Goal: Book appointment/travel/reservation

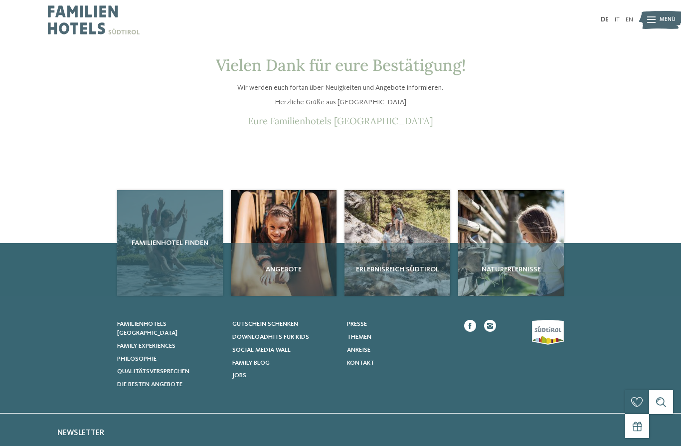
click at [157, 272] on div "Familienhotel finden" at bounding box center [170, 243] width 106 height 106
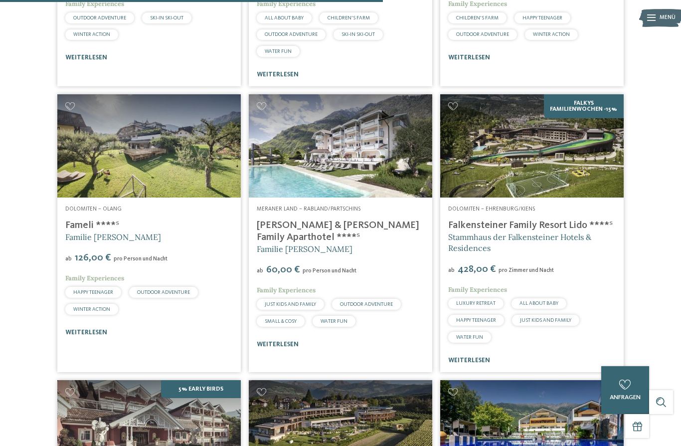
scroll to position [1511, 0]
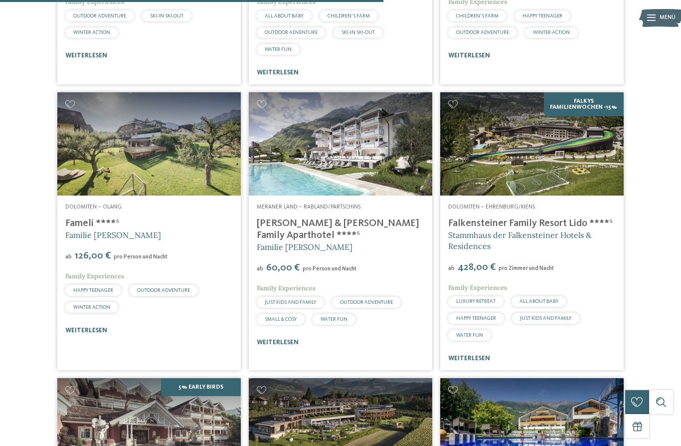
click at [561, 165] on img at bounding box center [531, 143] width 183 height 103
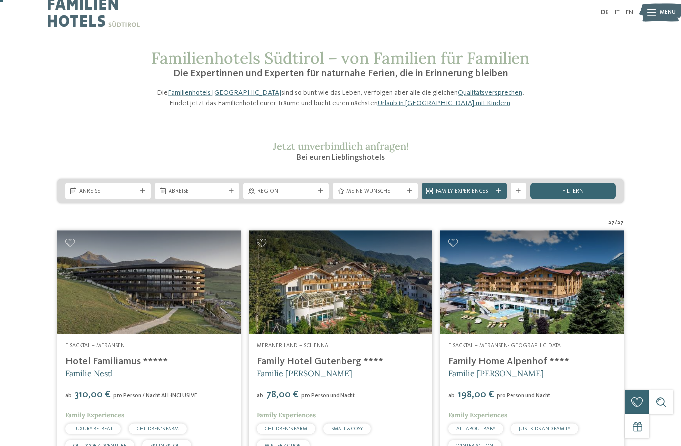
scroll to position [0, 0]
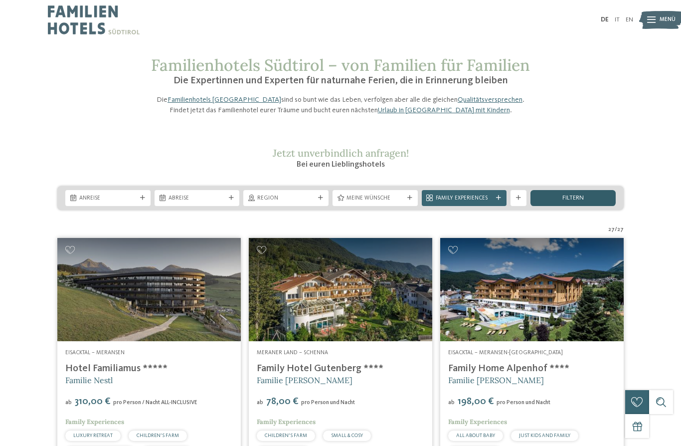
click at [562, 206] on div "filtern" at bounding box center [572, 198] width 85 height 16
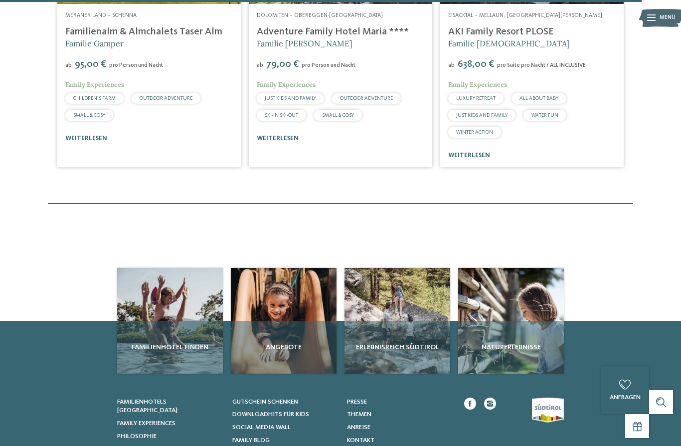
scroll to position [2549, 0]
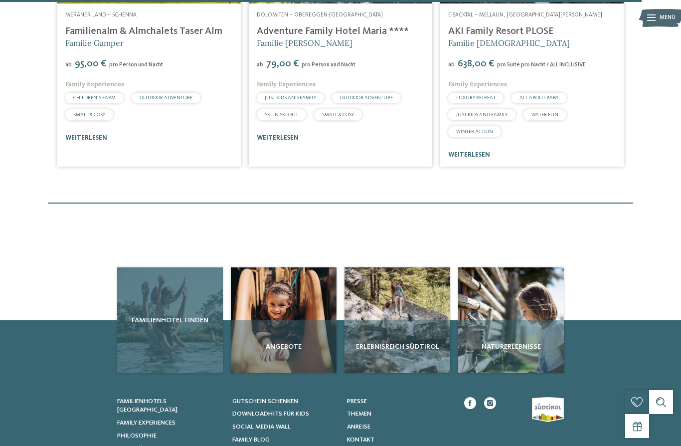
click at [182, 338] on div "Familienhotel finden" at bounding box center [170, 320] width 106 height 106
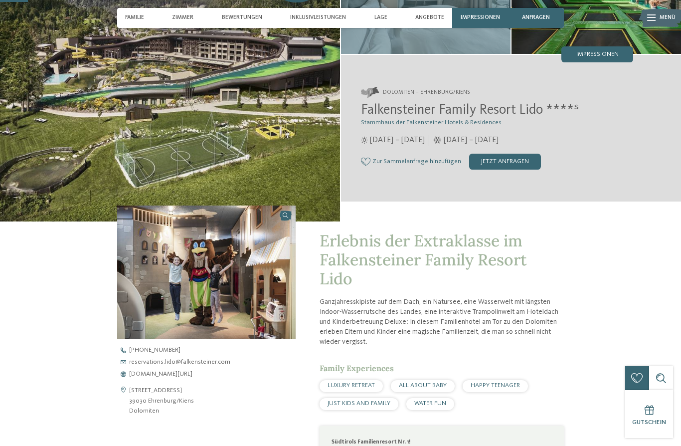
scroll to position [113, 0]
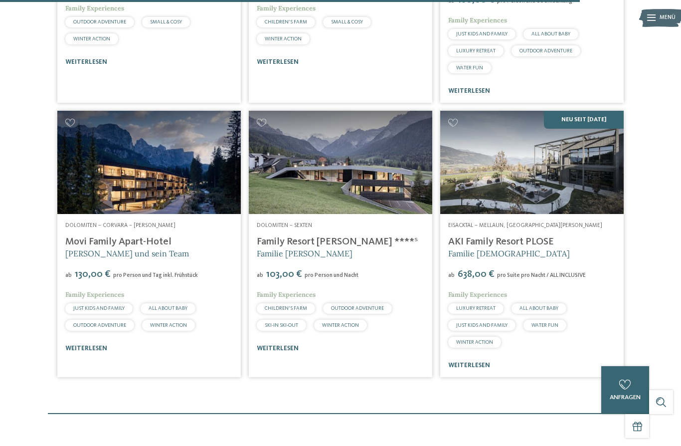
scroll to position [2338, 0]
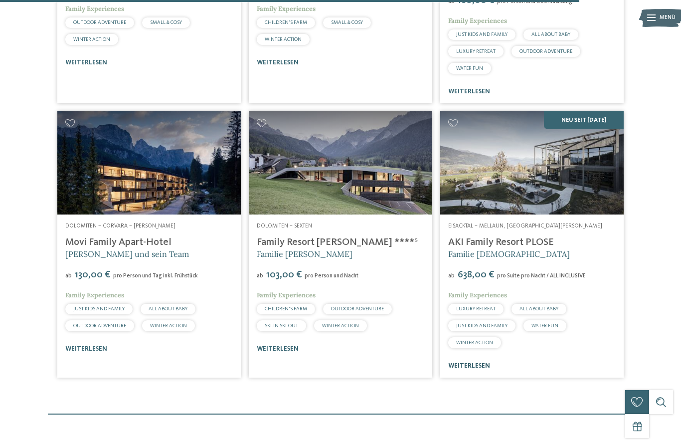
click at [485, 369] on link "weiterlesen" at bounding box center [469, 365] width 42 height 6
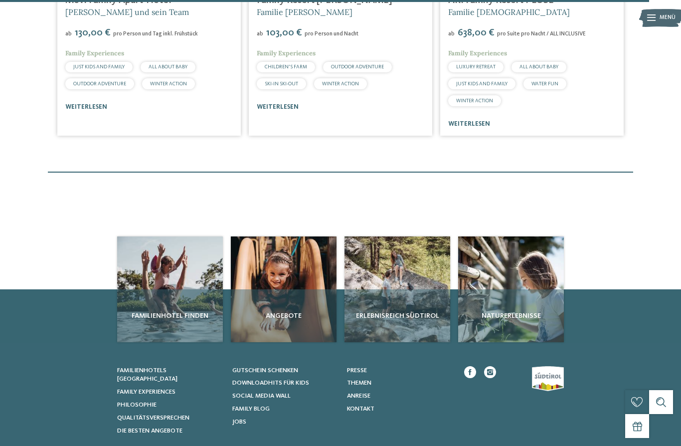
scroll to position [2581, 0]
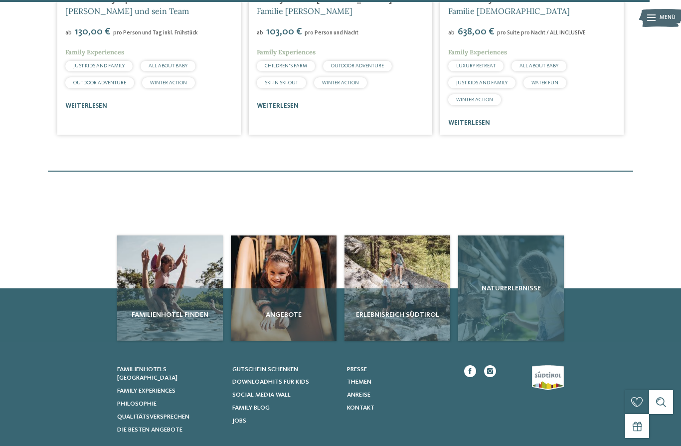
click at [525, 309] on div "Naturerlebnisse" at bounding box center [511, 288] width 106 height 106
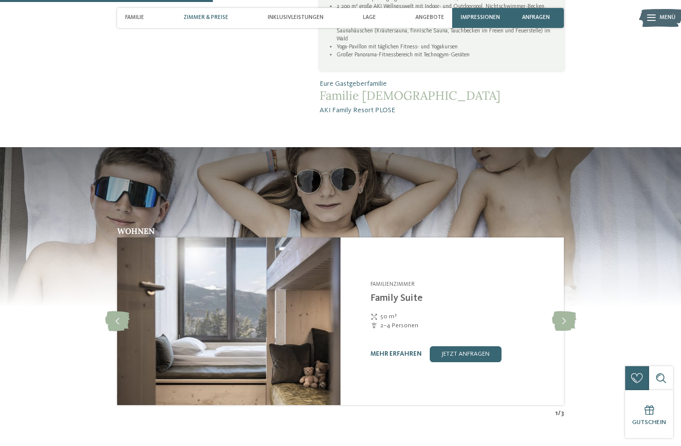
scroll to position [873, 0]
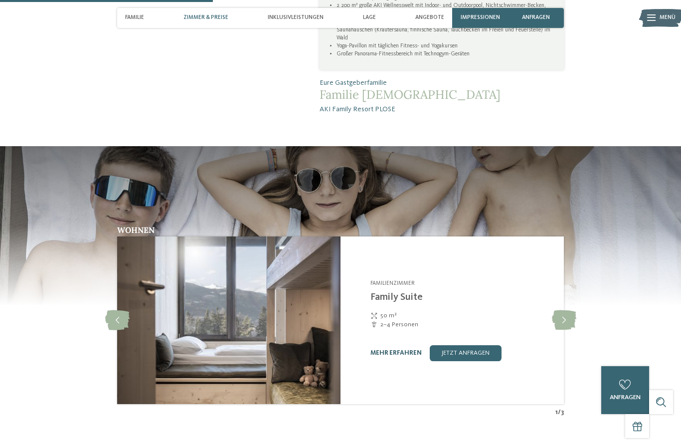
click at [392, 355] on link "mehr erfahren" at bounding box center [395, 352] width 51 height 6
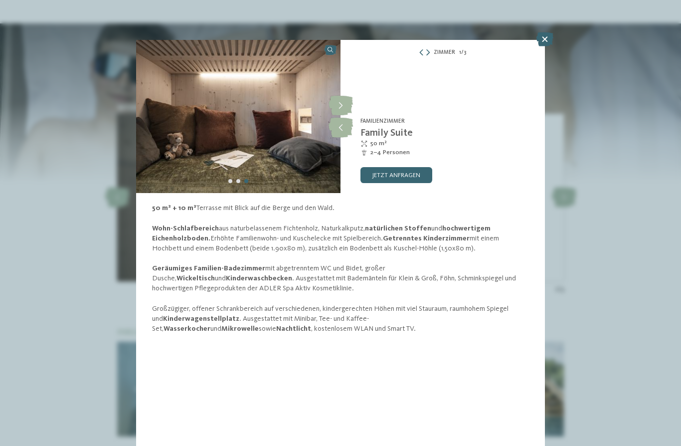
scroll to position [995, 0]
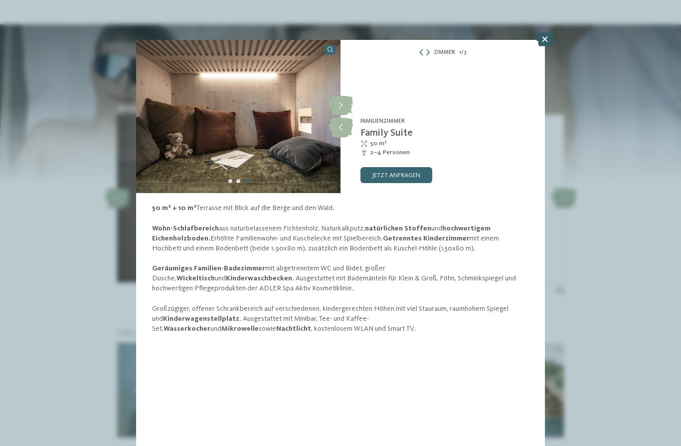
click at [549, 37] on icon at bounding box center [544, 39] width 17 height 14
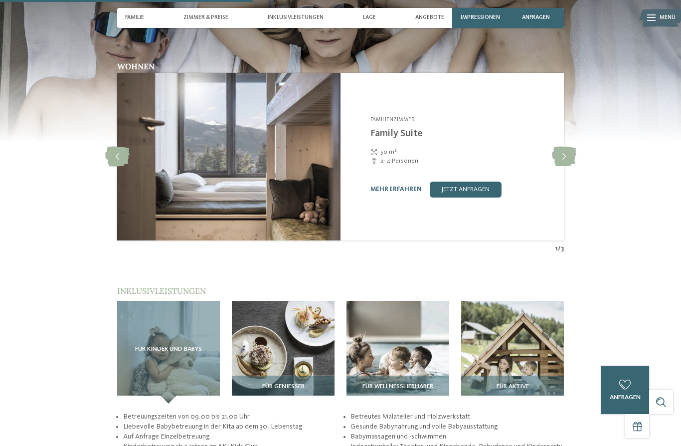
scroll to position [1036, 0]
click at [526, 366] on img at bounding box center [512, 352] width 103 height 103
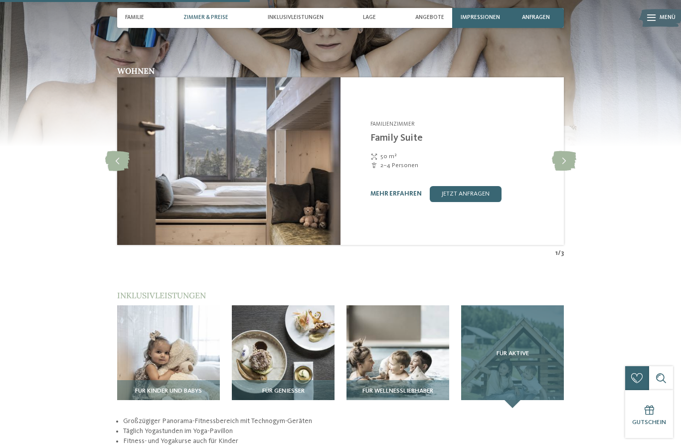
scroll to position [1028, 0]
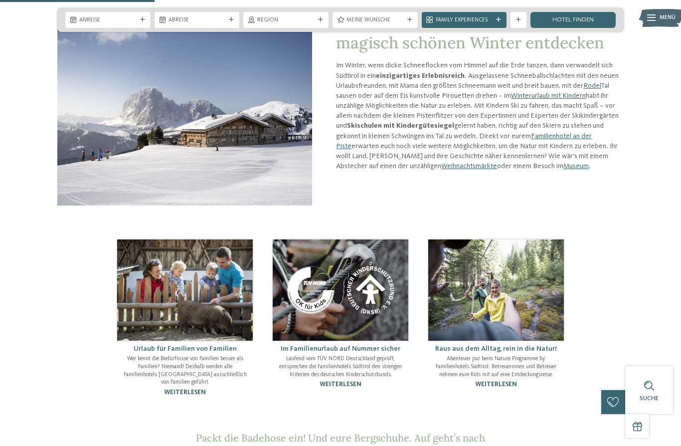
scroll to position [514, 0]
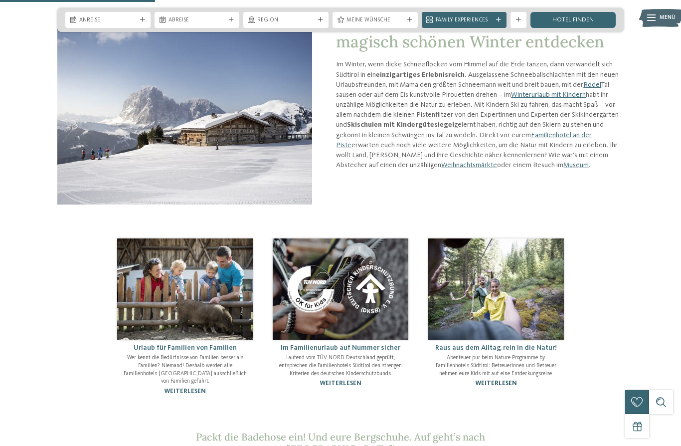
click at [487, 386] on link "weiterlesen" at bounding box center [496, 383] width 42 height 6
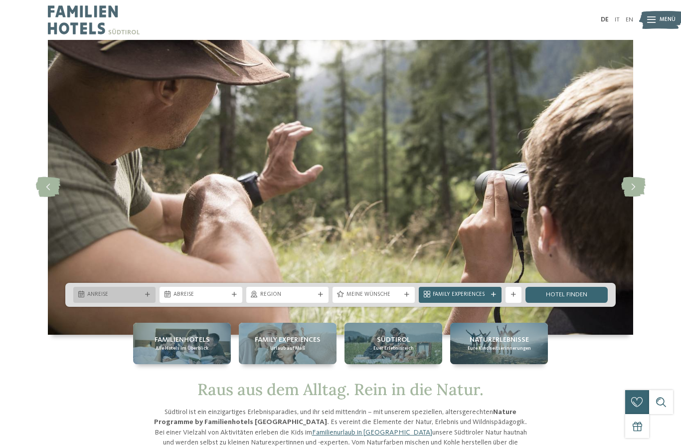
click at [115, 303] on div "Anreise" at bounding box center [114, 295] width 82 height 16
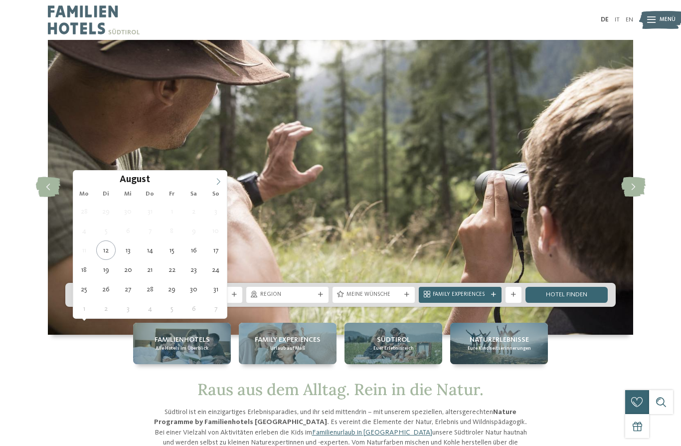
click at [216, 184] on icon at bounding box center [218, 181] width 7 height 7
click at [212, 184] on span at bounding box center [218, 178] width 17 height 17
click at [211, 185] on span at bounding box center [218, 178] width 17 height 17
click at [215, 183] on icon at bounding box center [218, 181] width 7 height 7
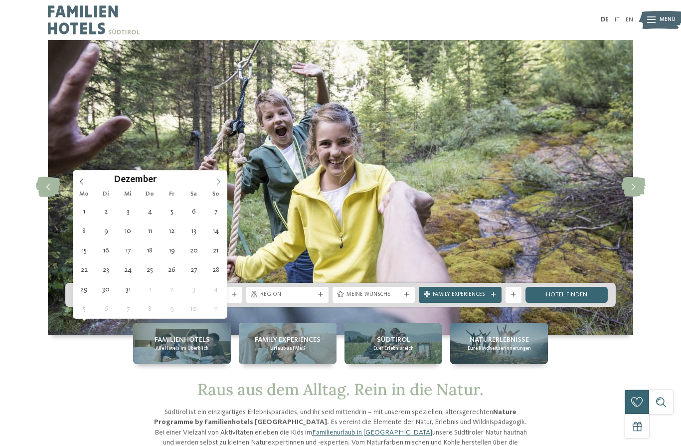
click at [210, 183] on span at bounding box center [218, 178] width 17 height 17
type input "****"
click at [209, 183] on div "Januar ****" at bounding box center [150, 178] width 154 height 17
click at [211, 184] on span at bounding box center [218, 178] width 17 height 17
click at [210, 186] on span at bounding box center [218, 178] width 17 height 17
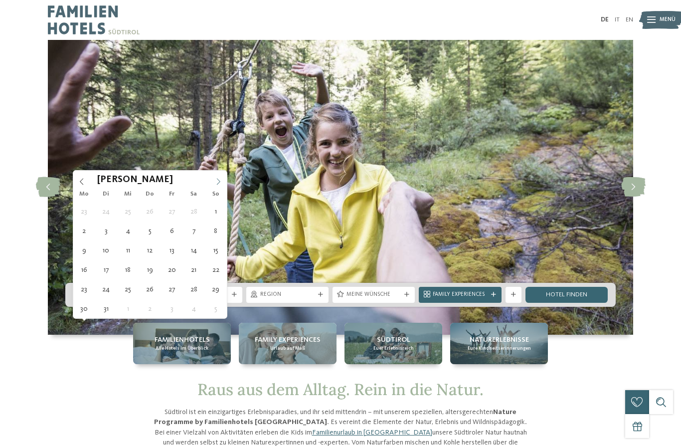
click at [212, 185] on span at bounding box center [218, 178] width 17 height 17
click at [210, 186] on span at bounding box center [218, 178] width 17 height 17
click at [206, 183] on div "Mai ****" at bounding box center [149, 178] width 115 height 17
click at [206, 186] on div "Mai ****" at bounding box center [149, 178] width 115 height 17
click at [212, 183] on span at bounding box center [218, 178] width 17 height 17
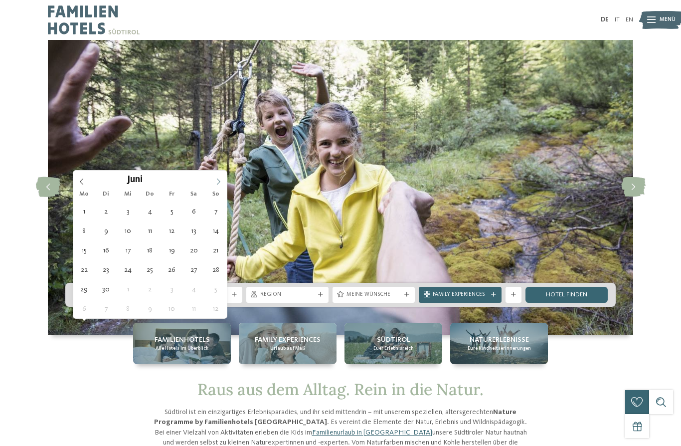
click at [211, 186] on span at bounding box center [218, 178] width 17 height 17
click at [211, 185] on span at bounding box center [218, 178] width 17 height 17
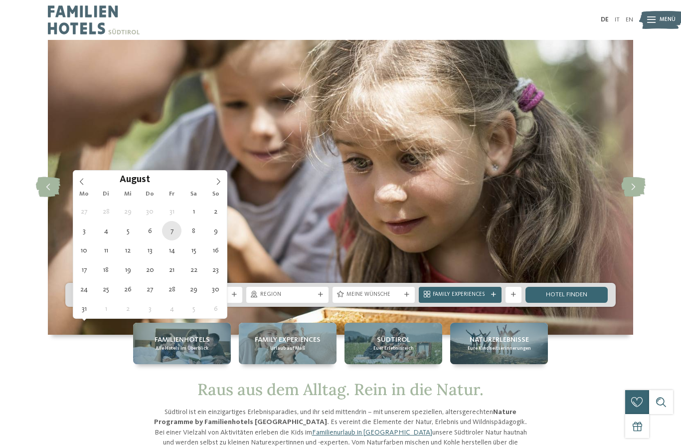
type div "07.08.2026"
type input "****"
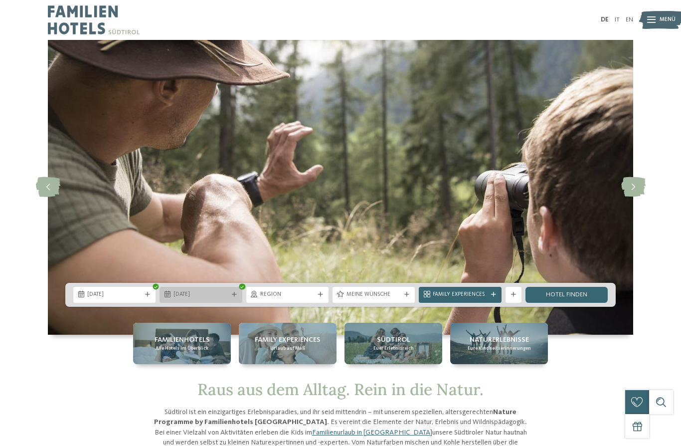
click at [221, 299] on span "07.08.2026" at bounding box center [200, 295] width 54 height 8
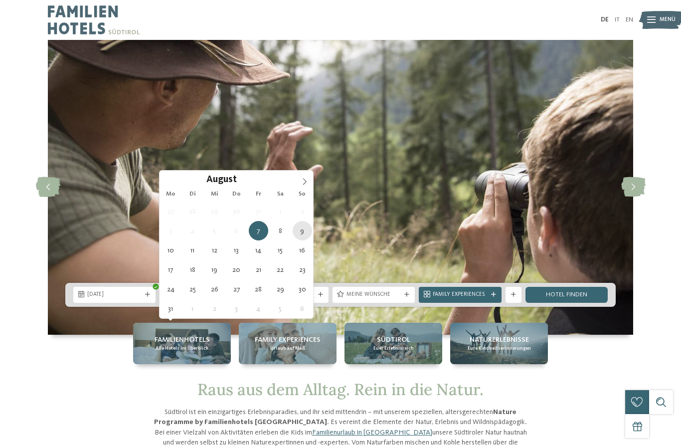
type div "09.08.2026"
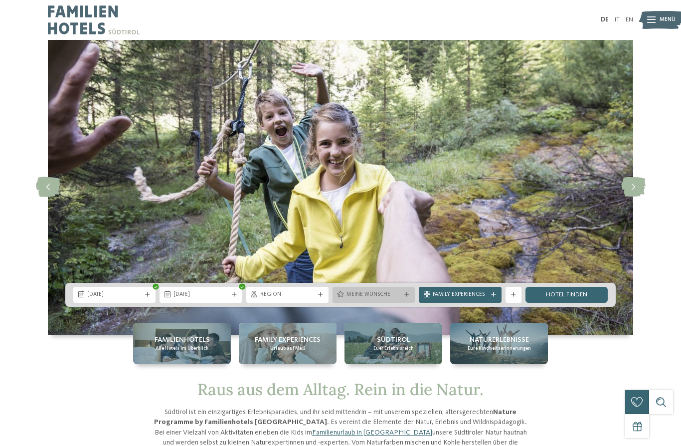
click at [367, 303] on div "Meine Wünsche" at bounding box center [373, 295] width 82 height 16
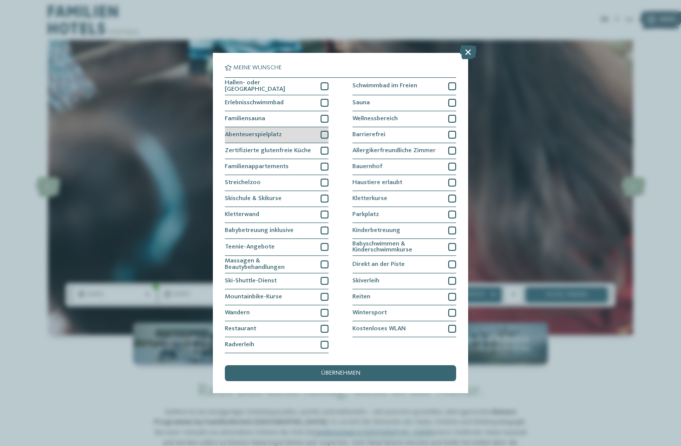
click at [318, 127] on div "Abenteuerspielplatz" at bounding box center [277, 135] width 104 height 16
click at [323, 162] on div at bounding box center [325, 166] width 8 height 8
click at [322, 178] on div at bounding box center [325, 182] width 8 height 8
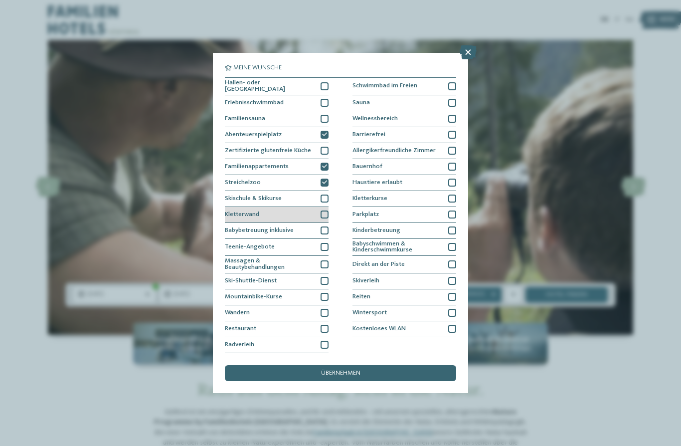
click at [323, 210] on div at bounding box center [325, 214] width 8 height 8
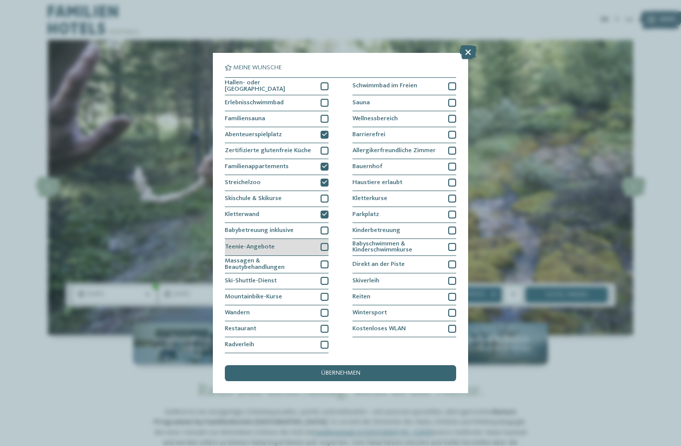
click at [325, 243] on div at bounding box center [325, 247] width 8 height 8
click at [324, 260] on div at bounding box center [325, 264] width 8 height 8
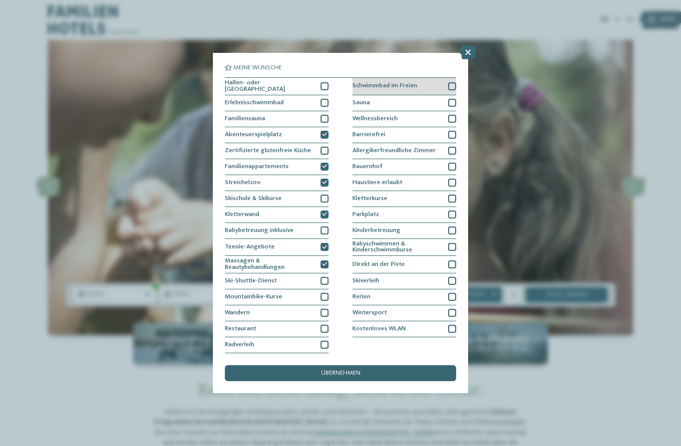
click at [451, 82] on div at bounding box center [452, 86] width 8 height 8
click at [438, 159] on div "Bauernhof" at bounding box center [404, 167] width 104 height 16
click at [455, 164] on icon at bounding box center [452, 166] width 5 height 5
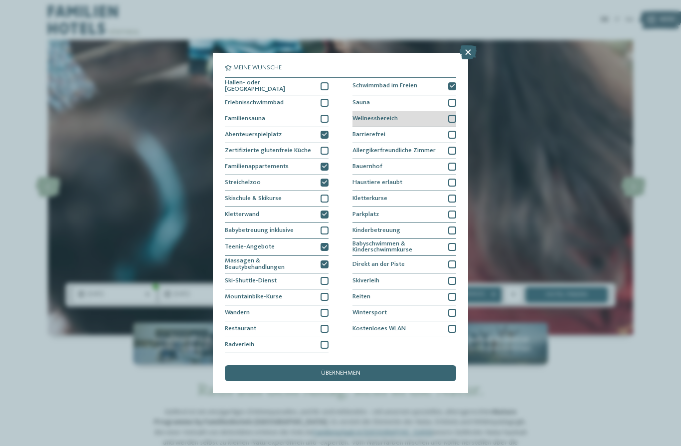
click at [449, 115] on div at bounding box center [452, 119] width 8 height 8
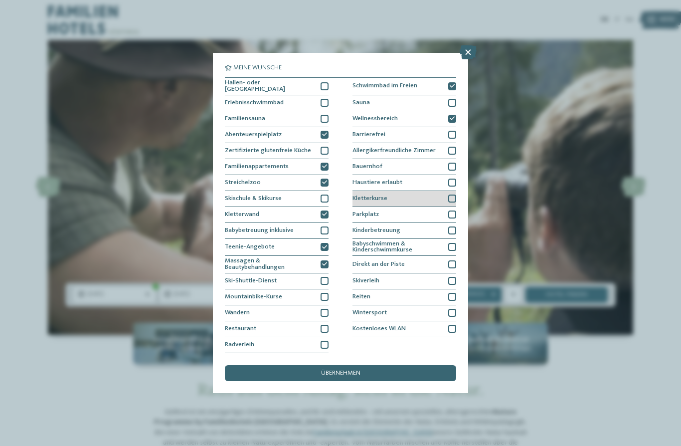
click at [455, 194] on div at bounding box center [452, 198] width 8 height 8
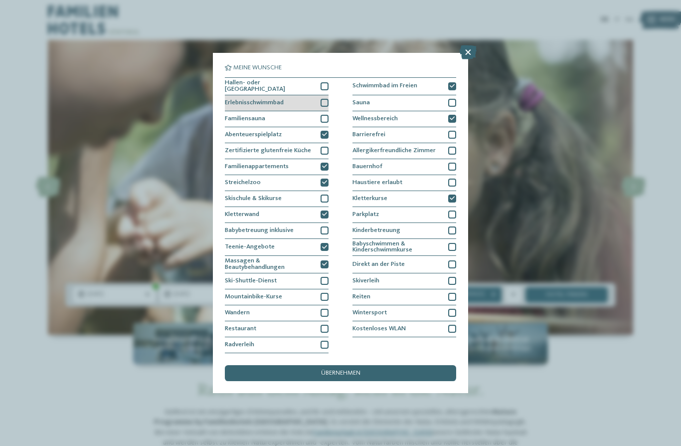
click at [321, 99] on div at bounding box center [325, 103] width 8 height 8
click at [324, 82] on div at bounding box center [325, 86] width 8 height 8
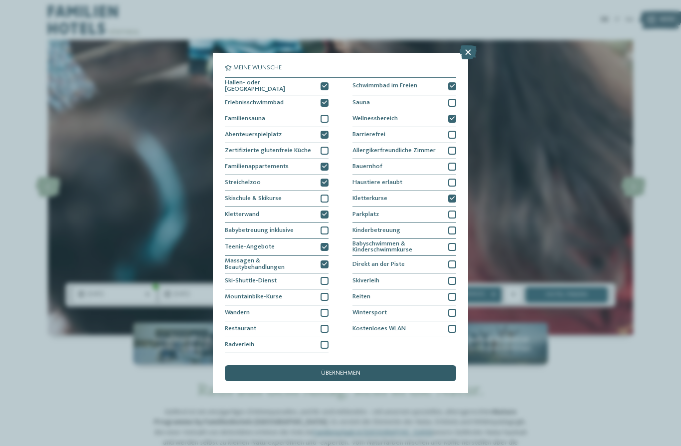
click at [390, 365] on div "übernehmen" at bounding box center [340, 373] width 231 height 16
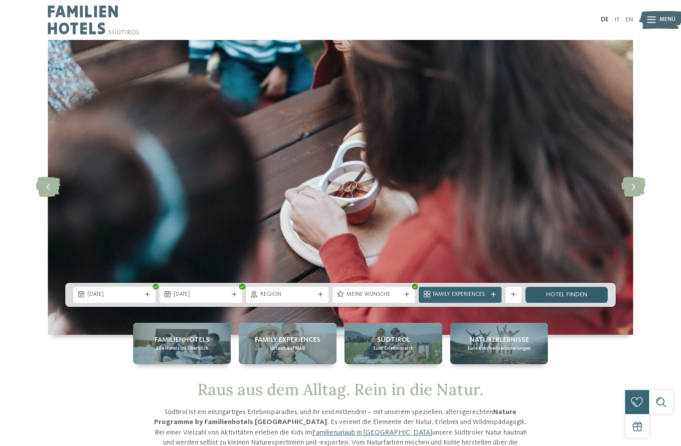
click at [566, 303] on link "Hotel finden" at bounding box center [566, 295] width 82 height 16
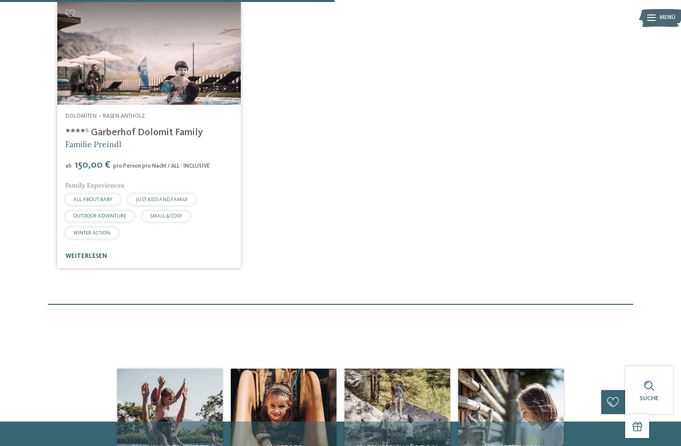
scroll to position [304, 0]
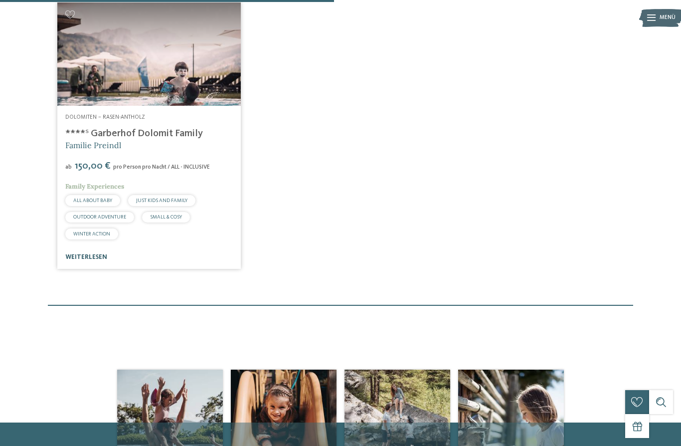
click at [77, 260] on link "weiterlesen" at bounding box center [86, 257] width 42 height 6
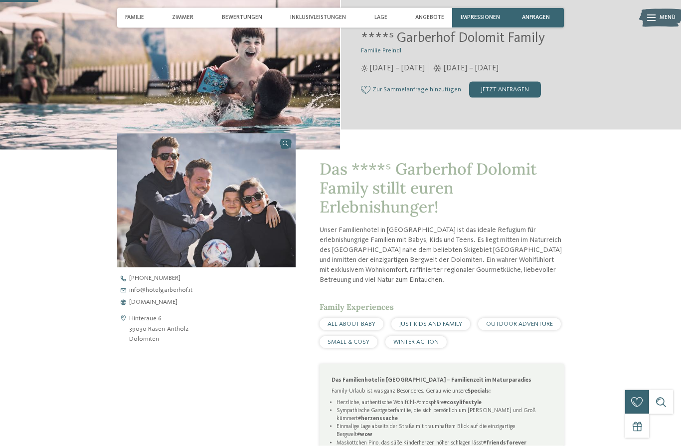
scroll to position [185, 0]
click at [584, 375] on div "Das ****ˢ Garberhof Dolomit Family stillt euren Erlebnishunger! Unser Familienh…" at bounding box center [340, 413] width 542 height 528
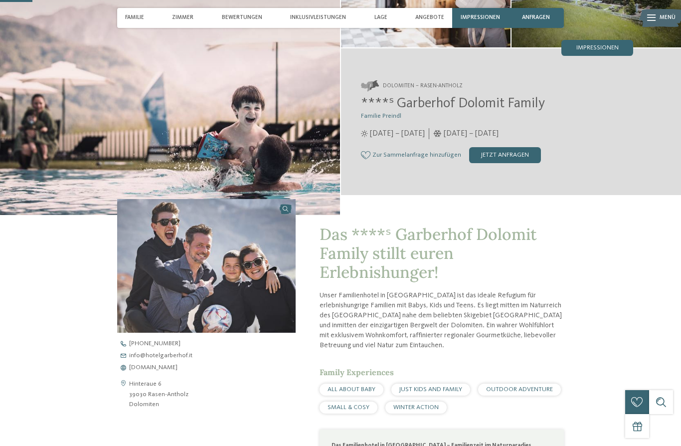
scroll to position [112, 0]
